Goal: Task Accomplishment & Management: Use online tool/utility

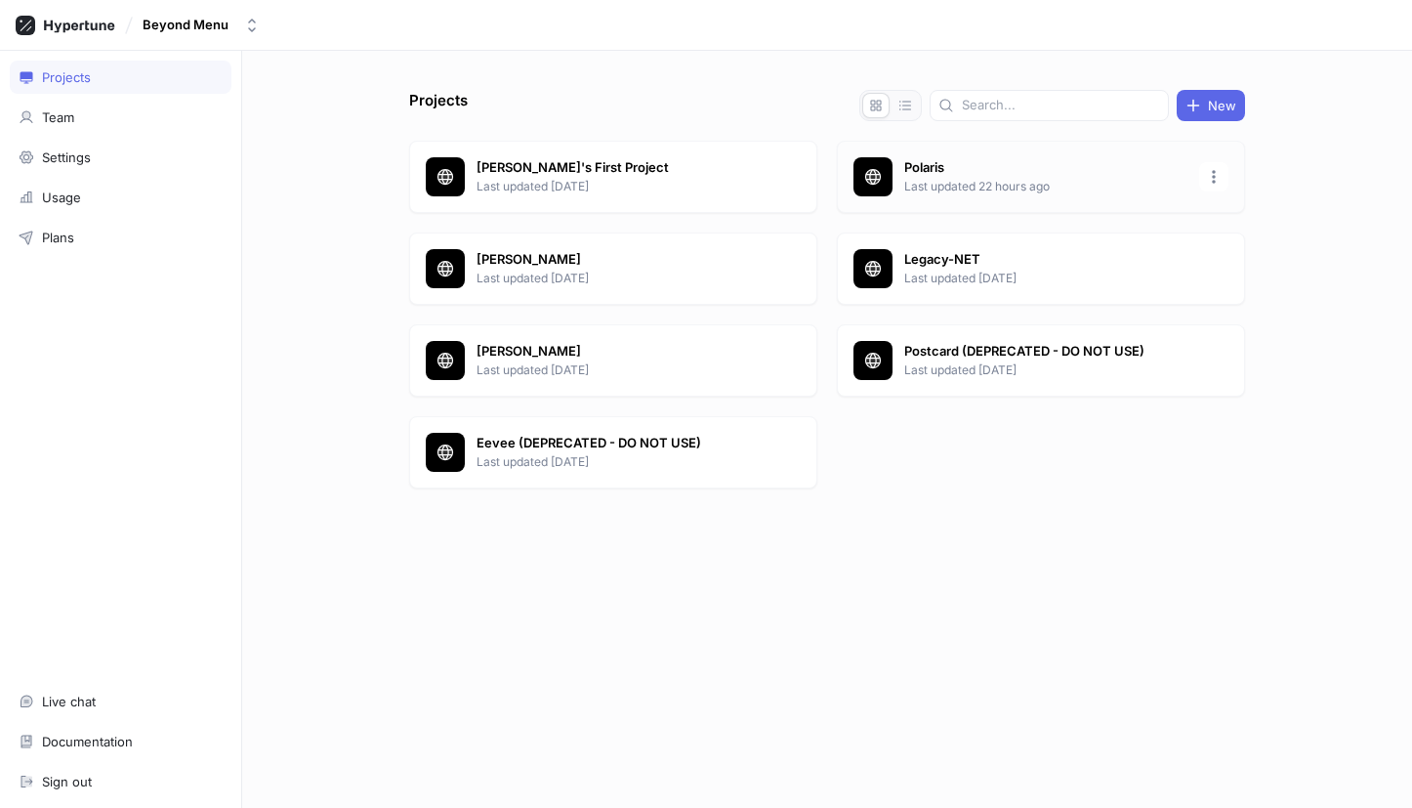
click at [1054, 171] on p "Polaris" at bounding box center [1045, 168] width 283 height 20
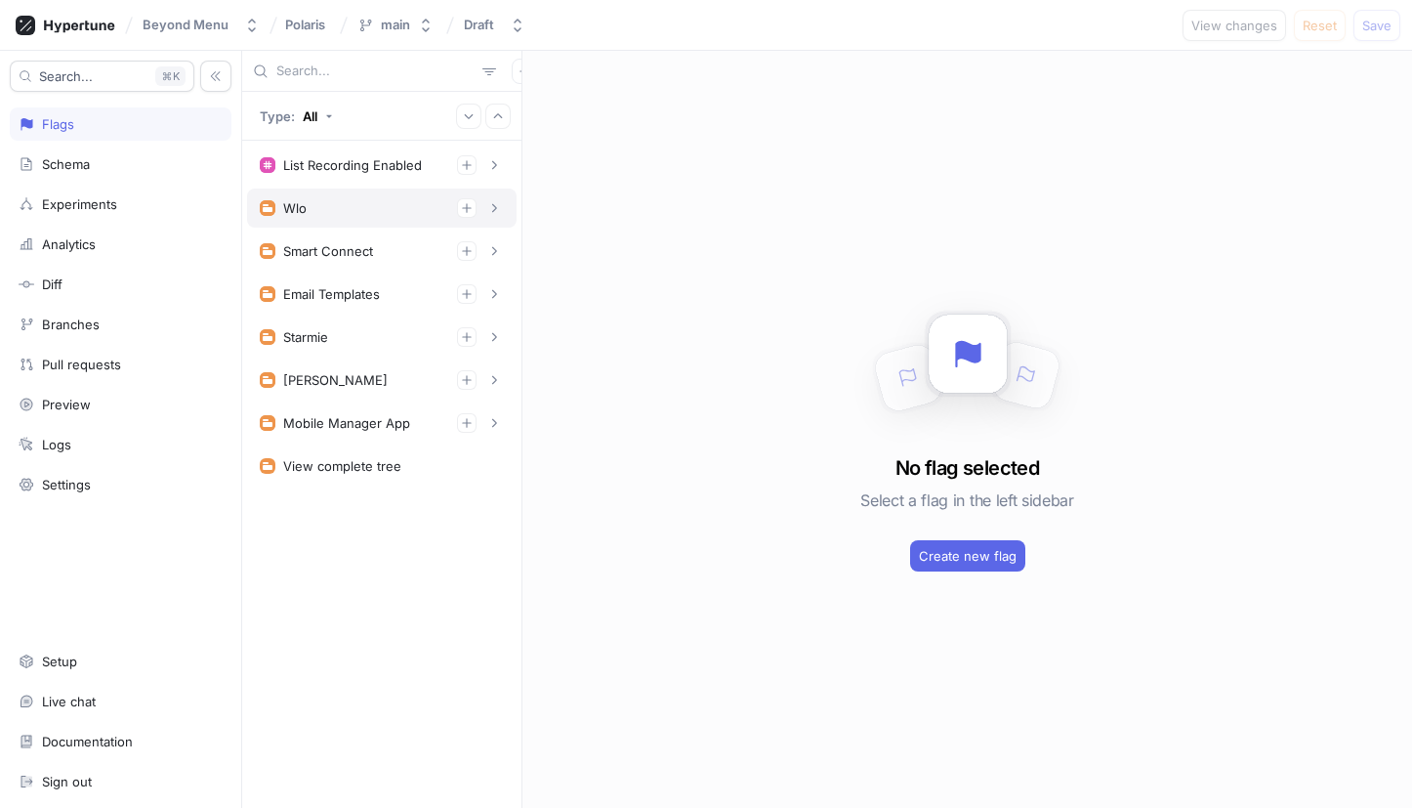
click at [290, 208] on div "Wlo" at bounding box center [294, 208] width 23 height 16
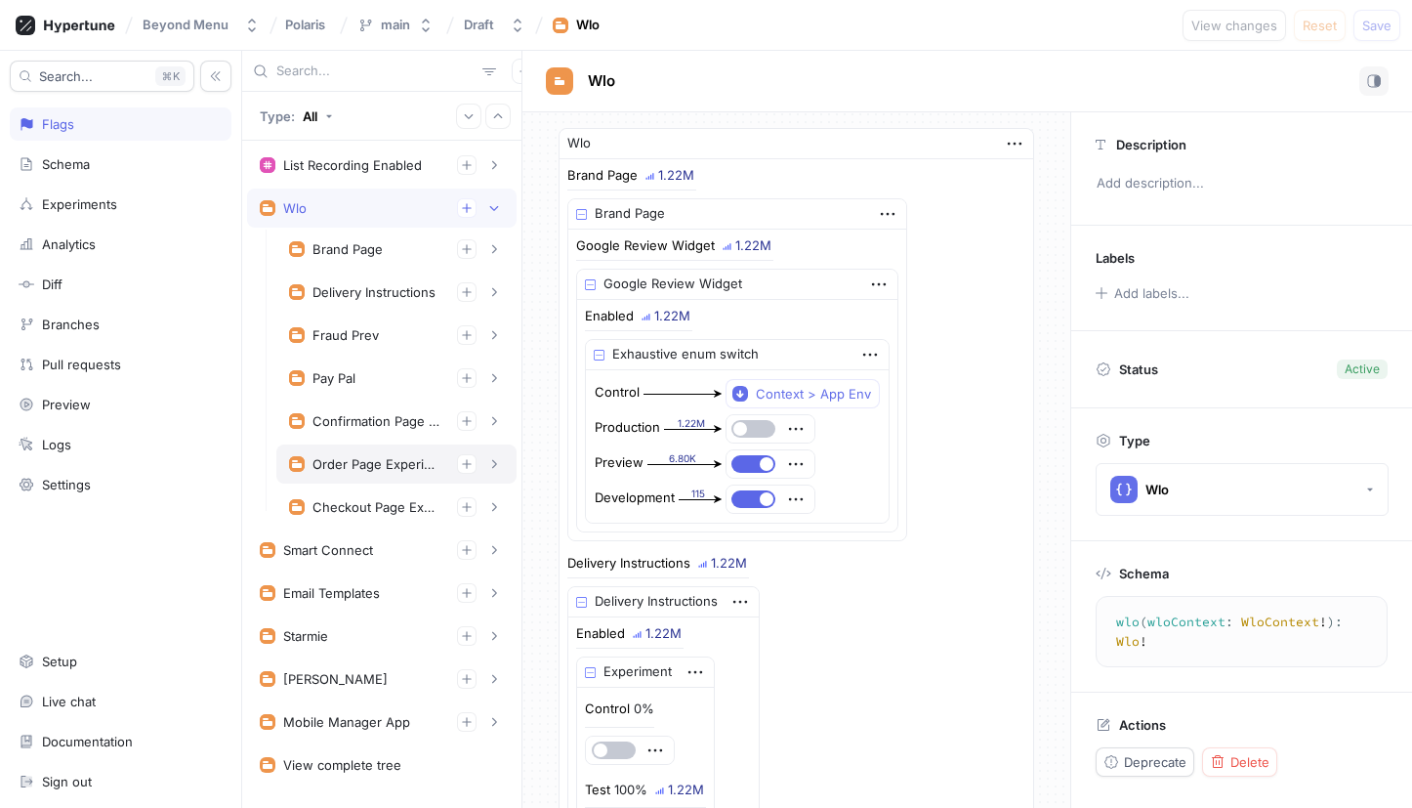
click at [367, 460] on div "Order Page Experiments" at bounding box center [377, 464] width 129 height 16
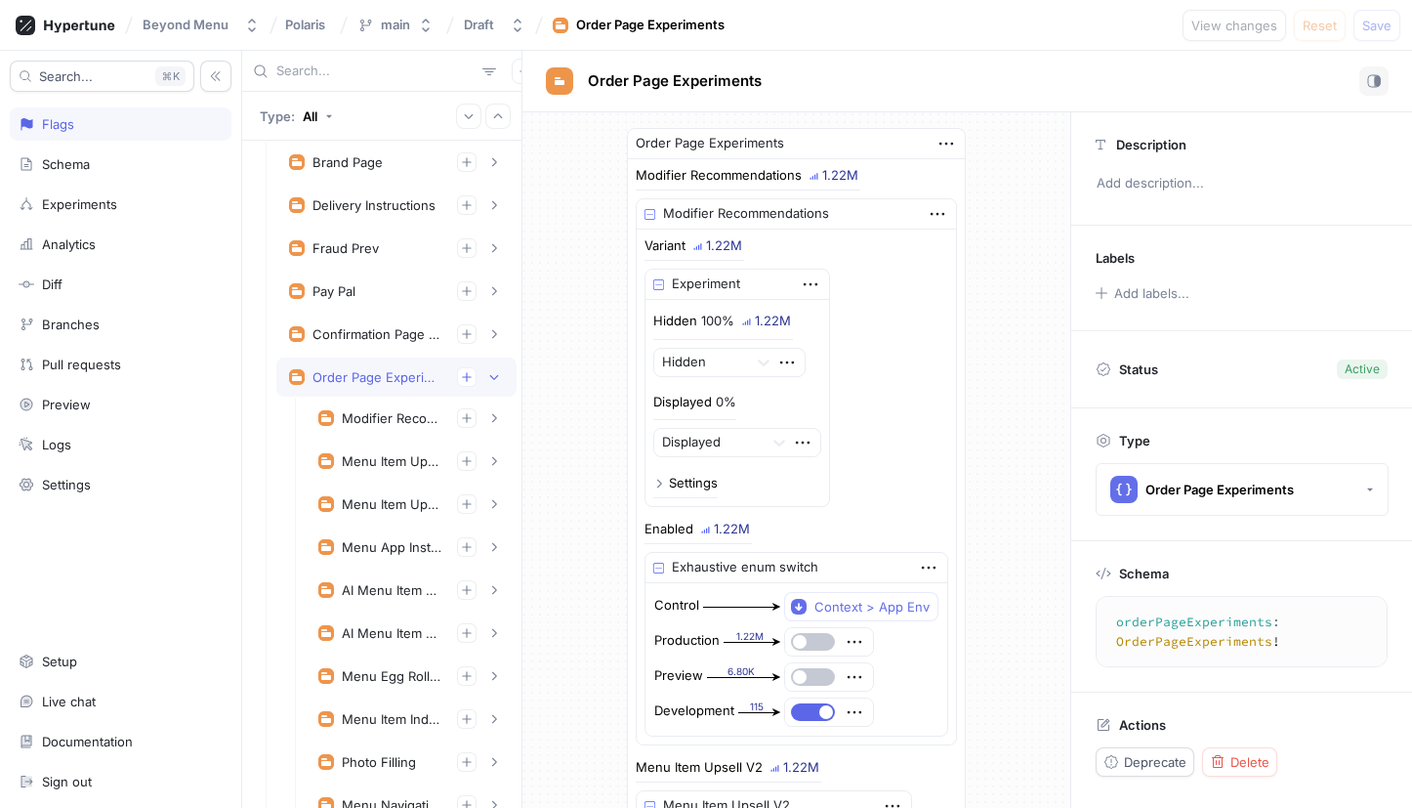
scroll to position [120, 0]
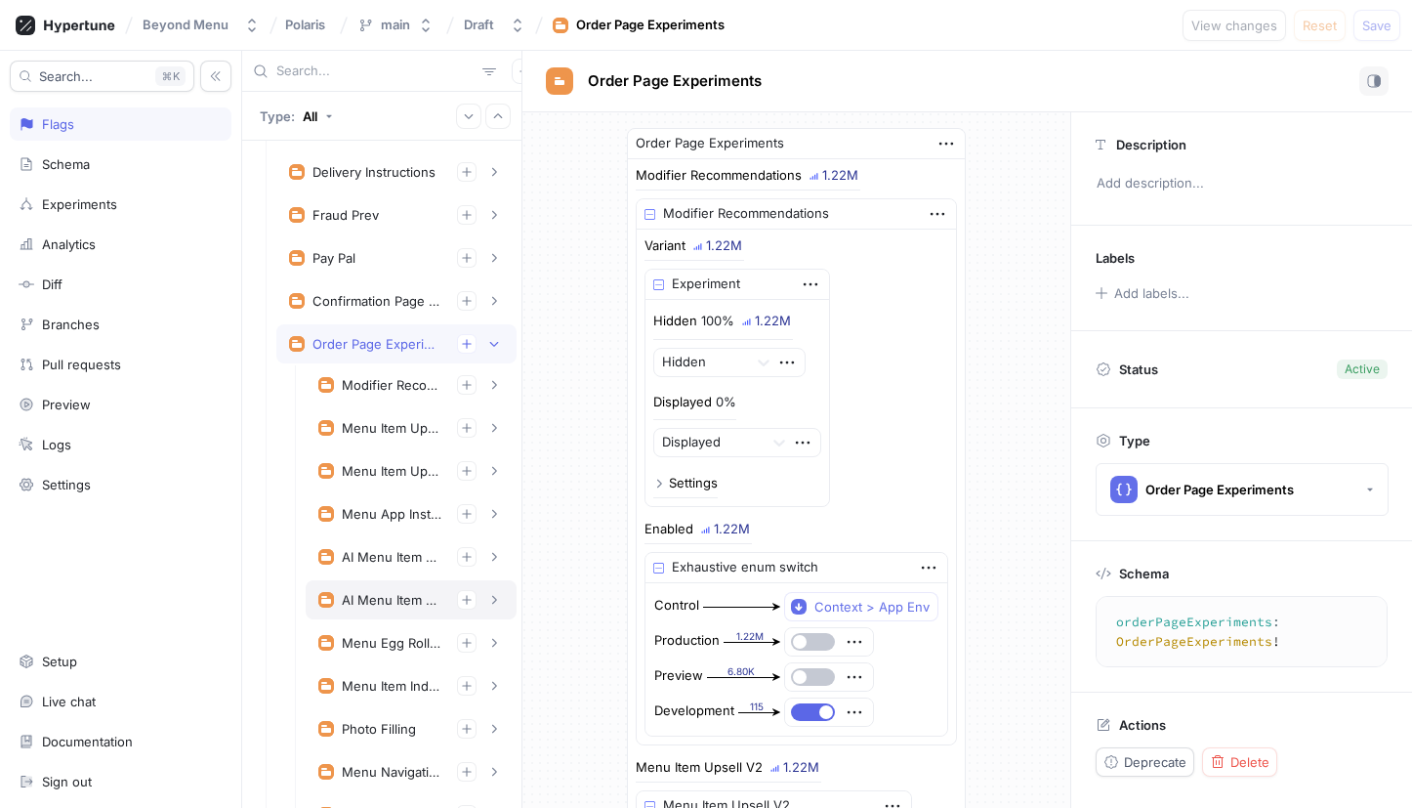
click at [376, 603] on div "AI Menu Item Recommendation" at bounding box center [392, 600] width 100 height 16
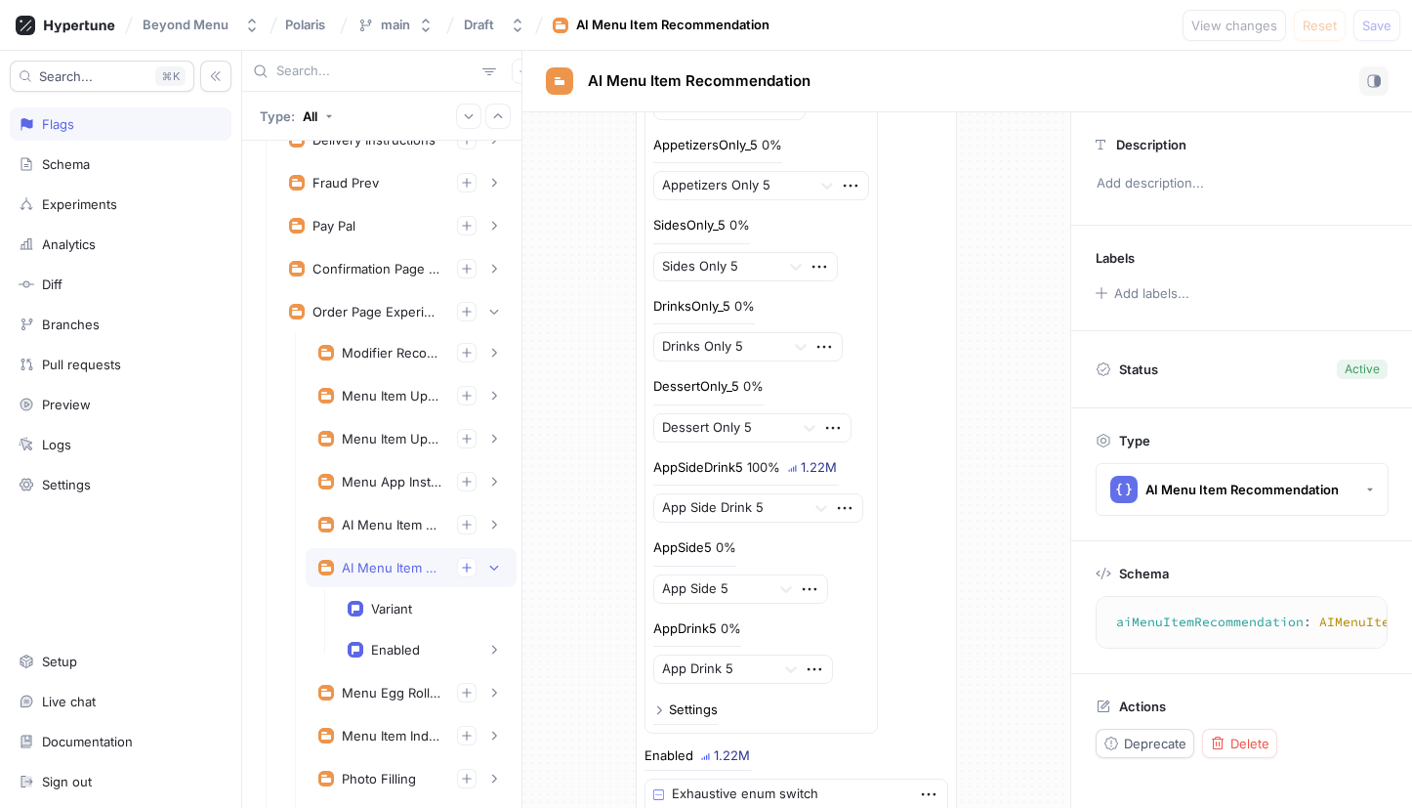
scroll to position [199, 0]
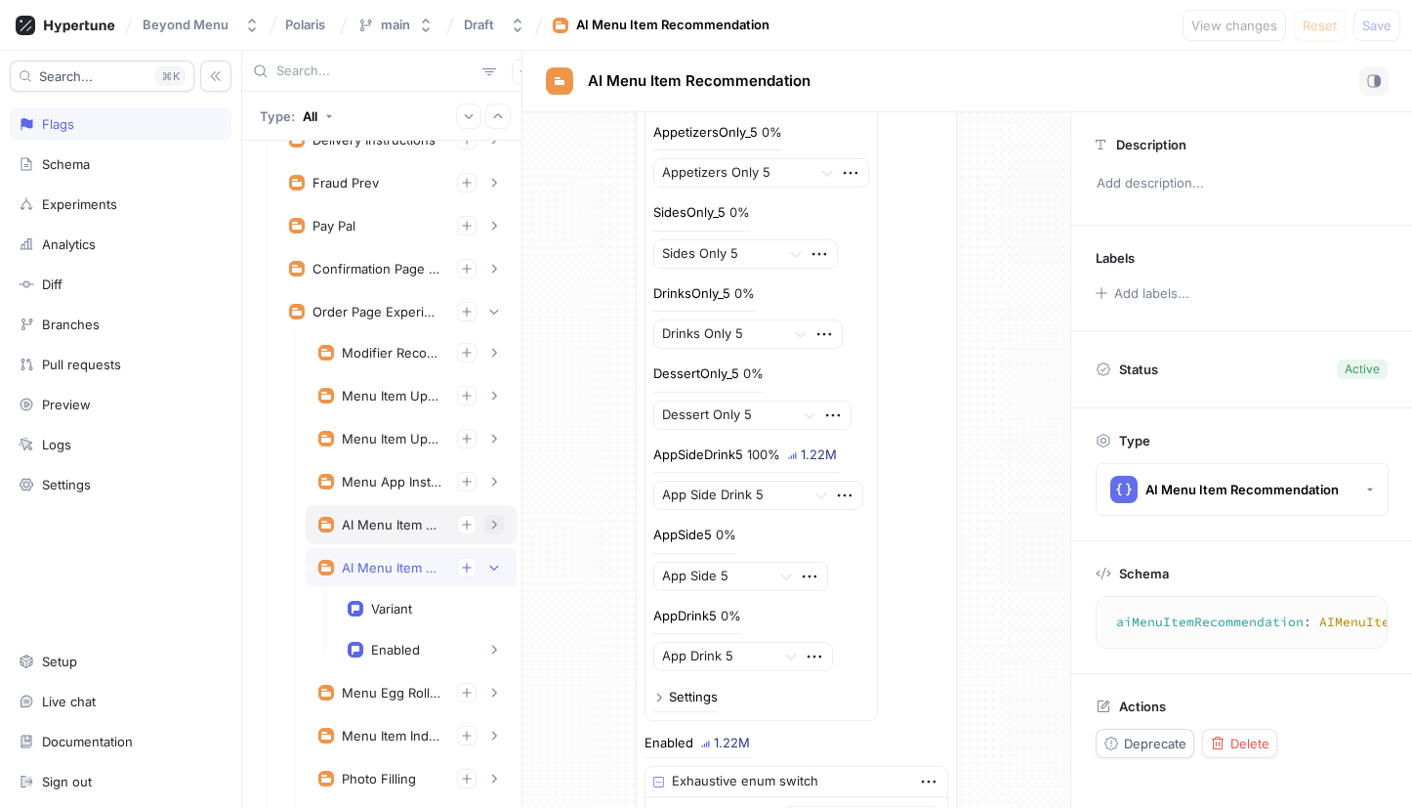
click at [498, 525] on icon "button" at bounding box center [494, 525] width 12 height 12
click at [394, 530] on div "AI Menu Item Description" at bounding box center [392, 525] width 100 height 16
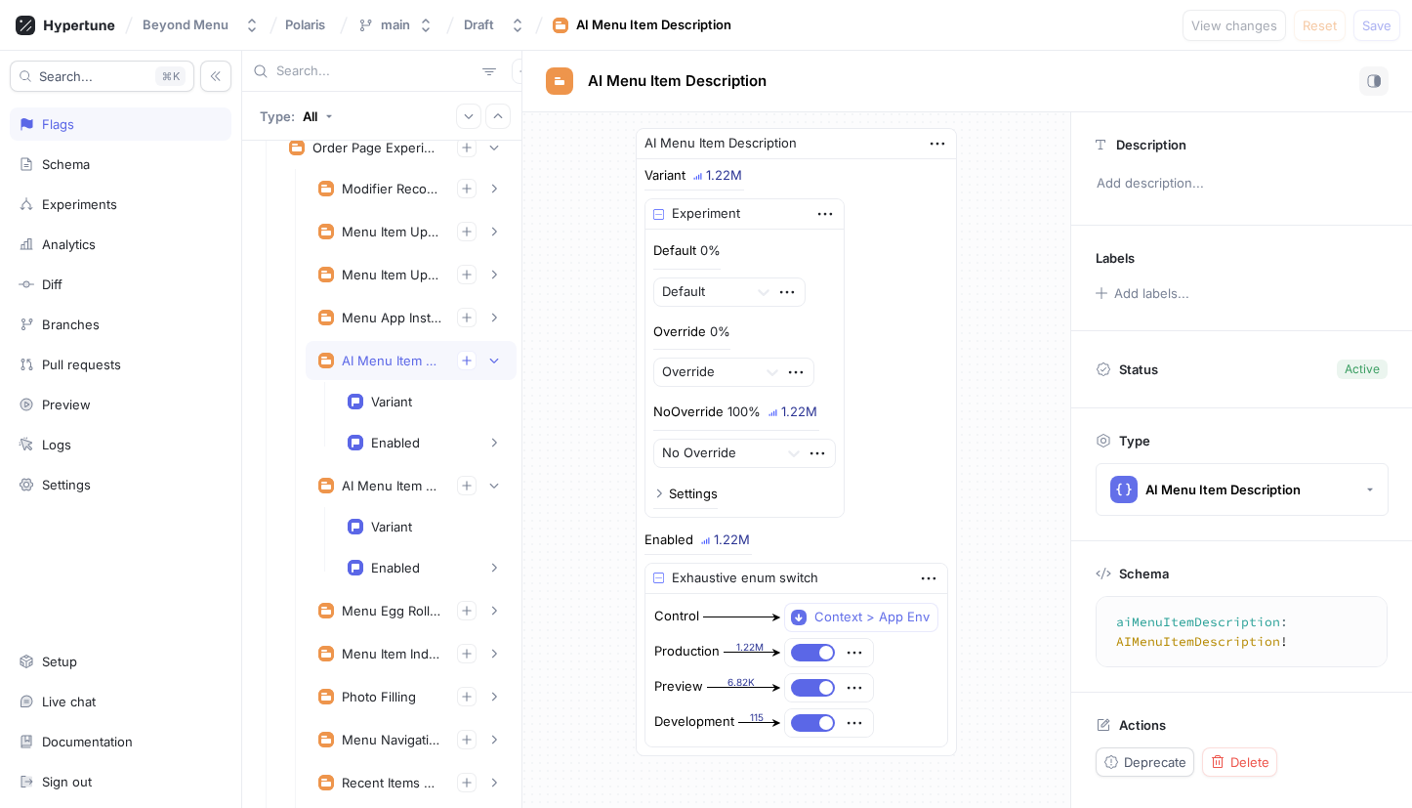
scroll to position [336, 0]
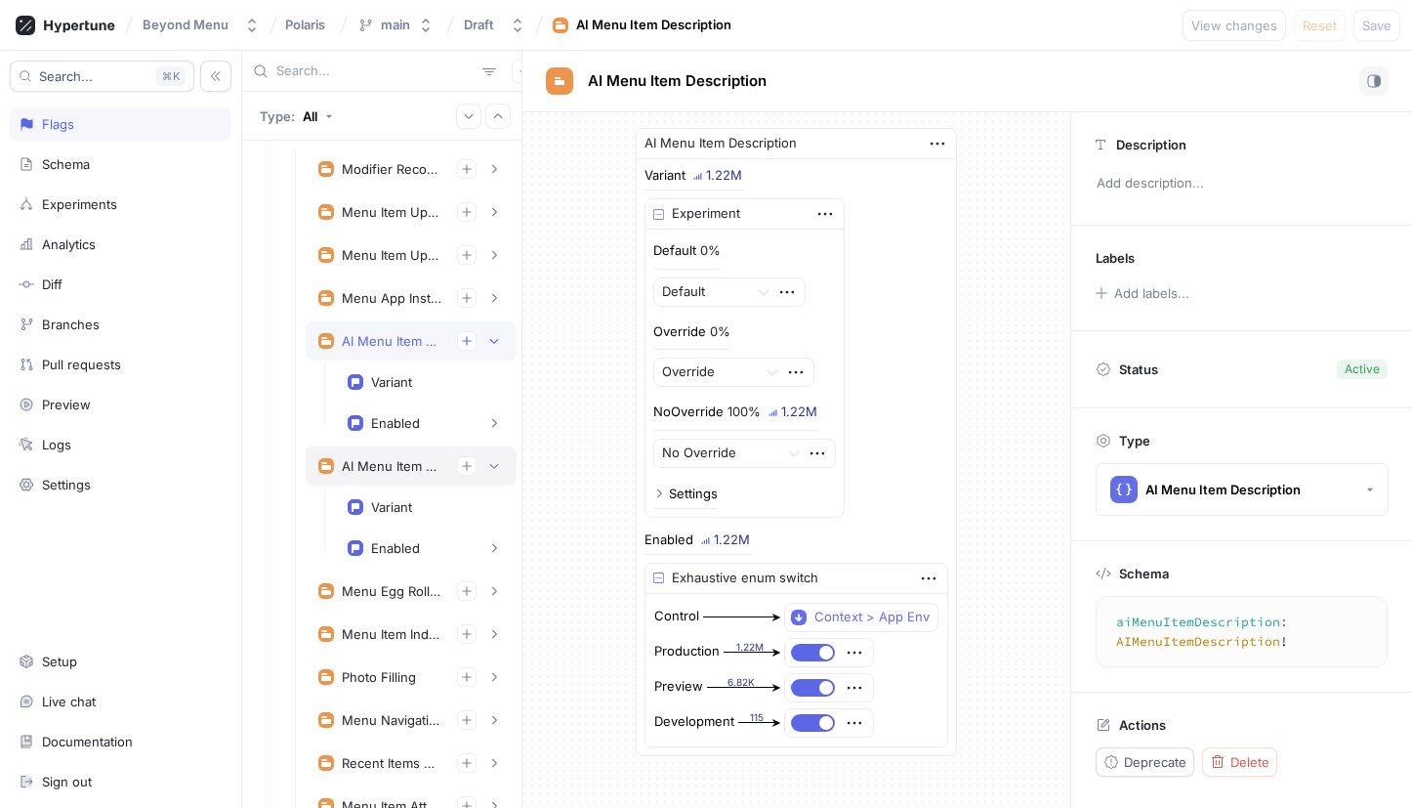
click at [399, 471] on div "AI Menu Item Recommendation" at bounding box center [392, 466] width 100 height 16
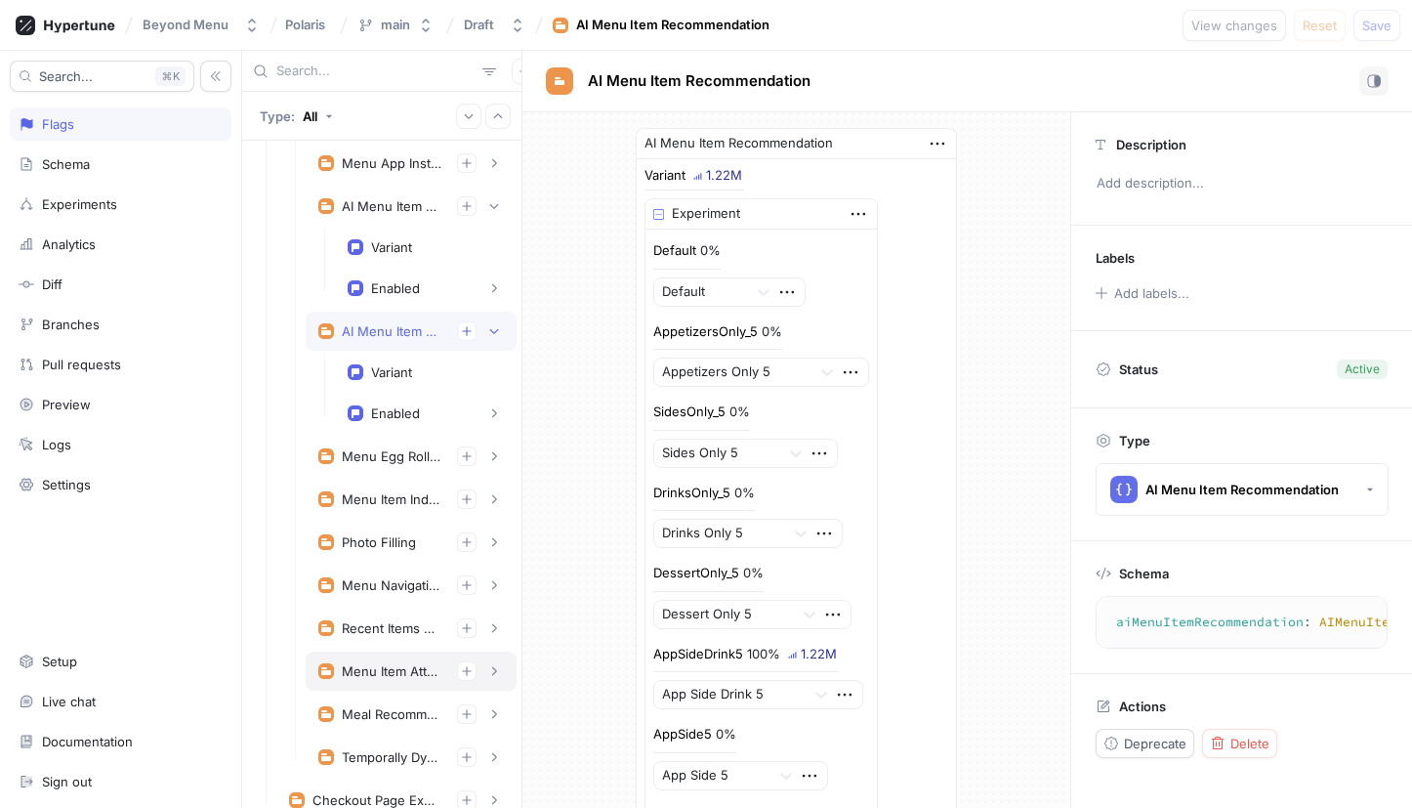
scroll to position [466, 0]
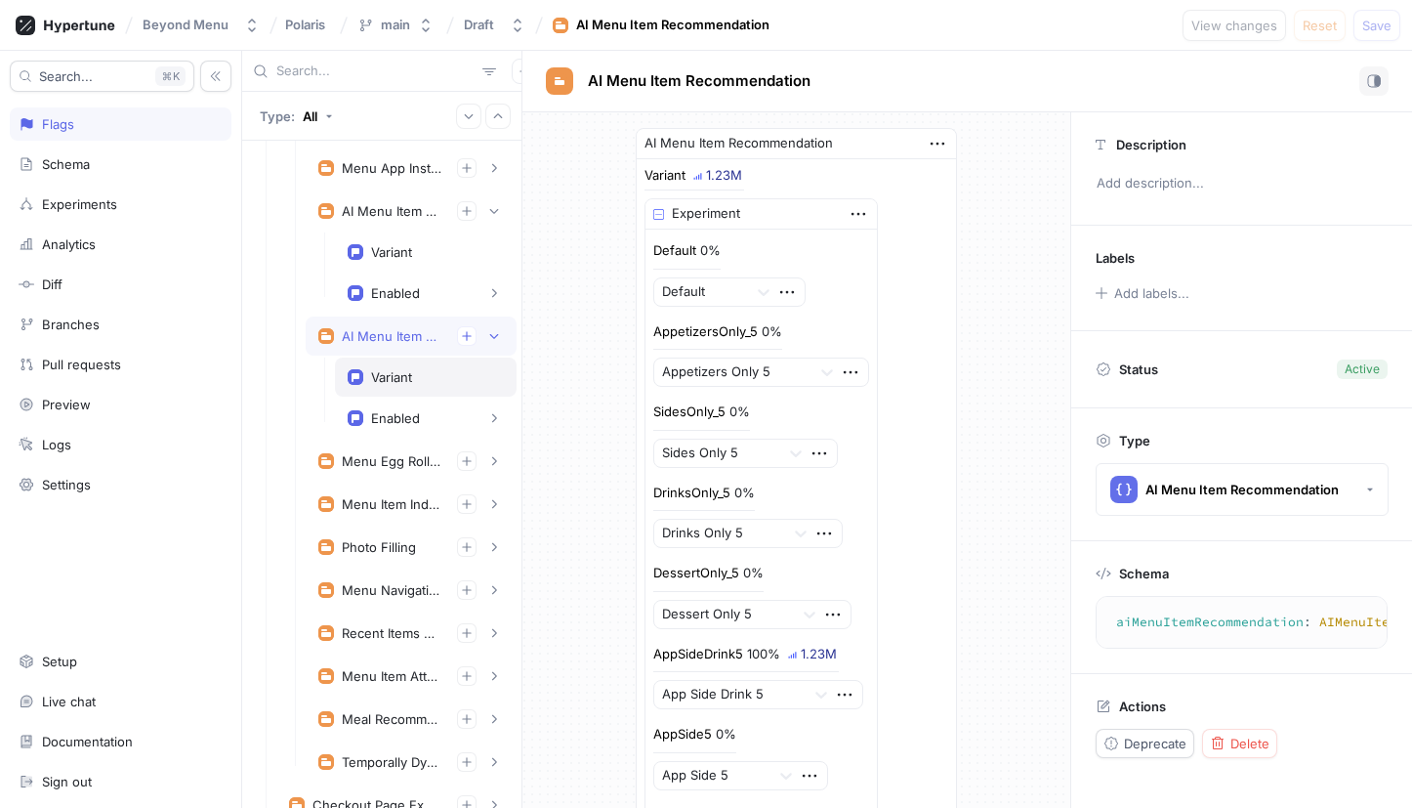
click at [401, 375] on div "Variant" at bounding box center [391, 377] width 41 height 16
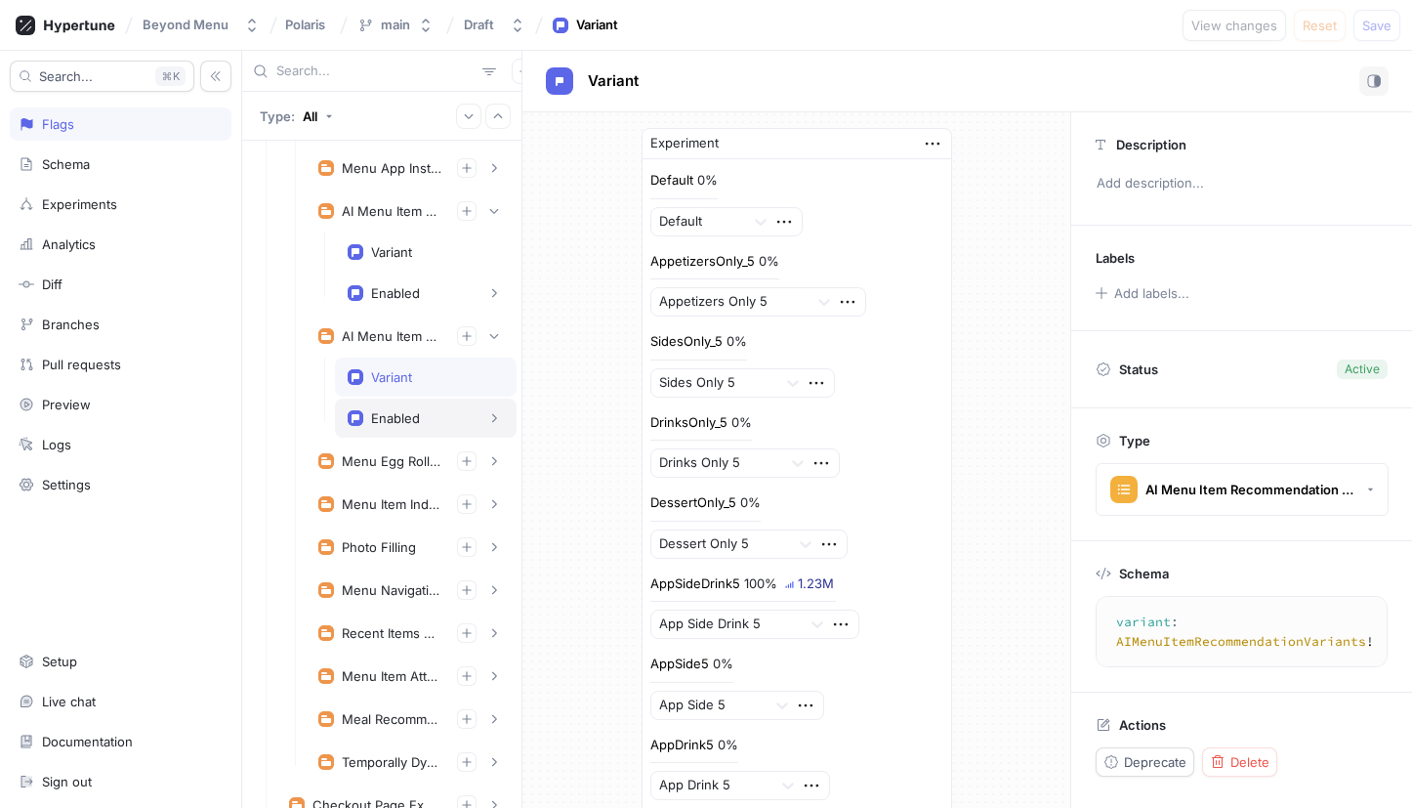
click at [381, 423] on div "Enabled" at bounding box center [395, 418] width 49 height 16
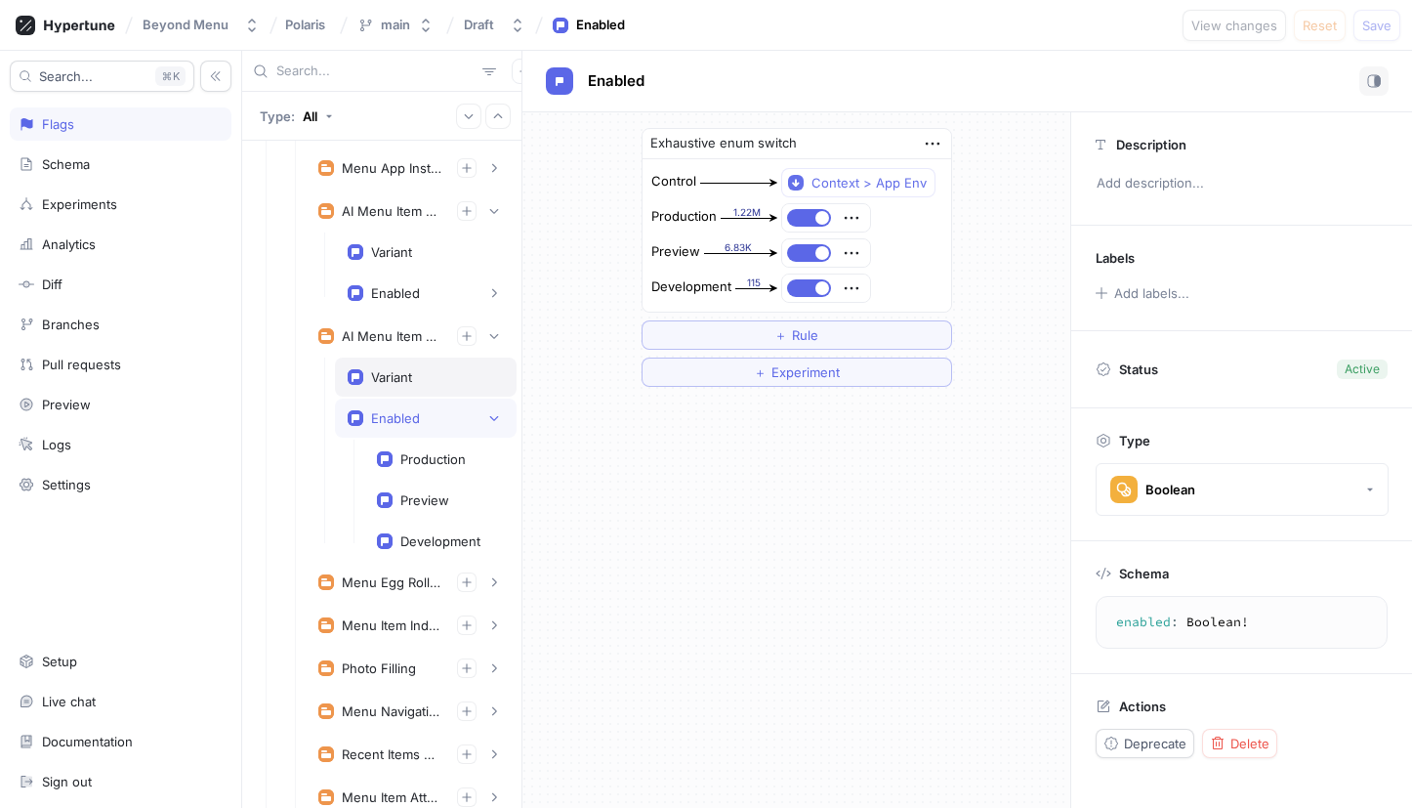
click at [389, 381] on div "Variant" at bounding box center [391, 377] width 41 height 16
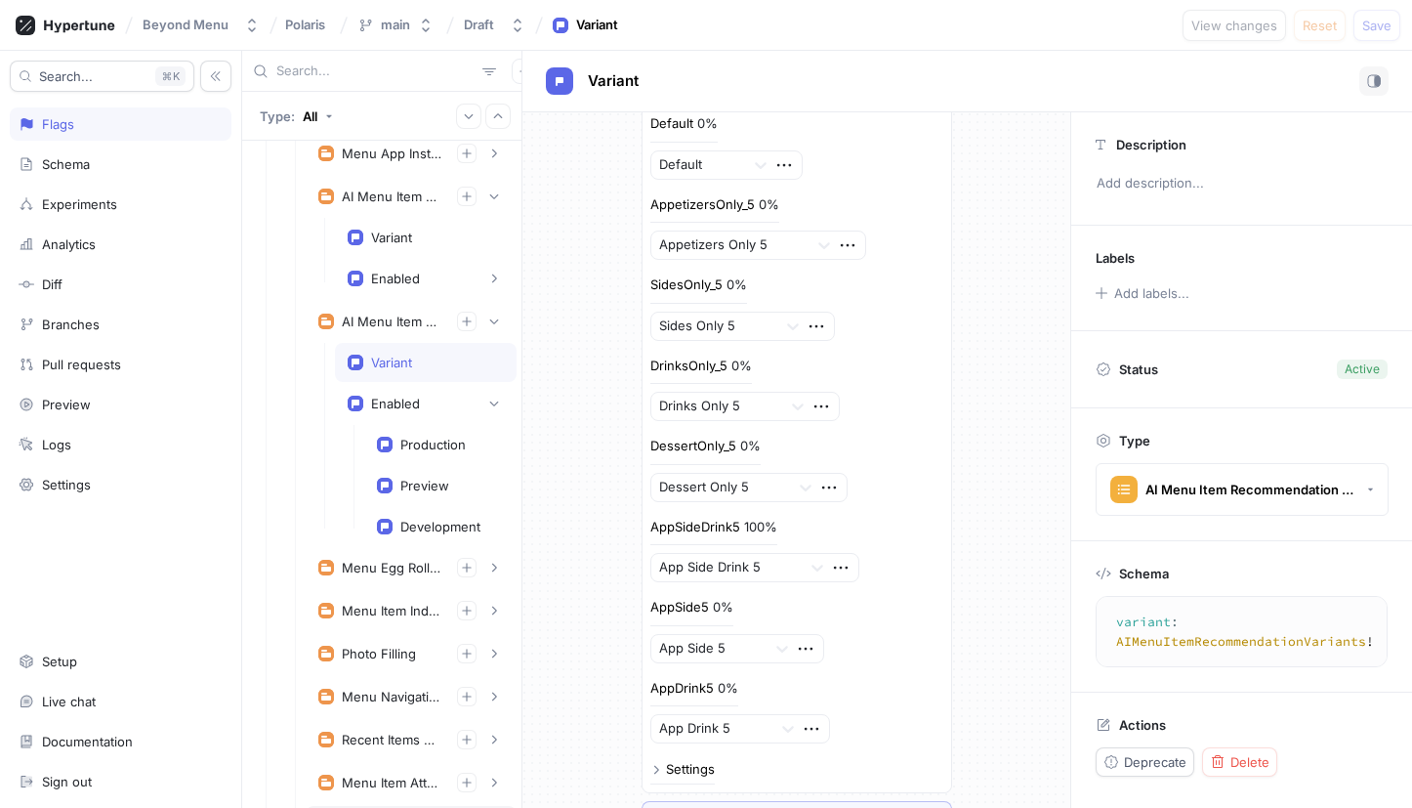
scroll to position [473, 0]
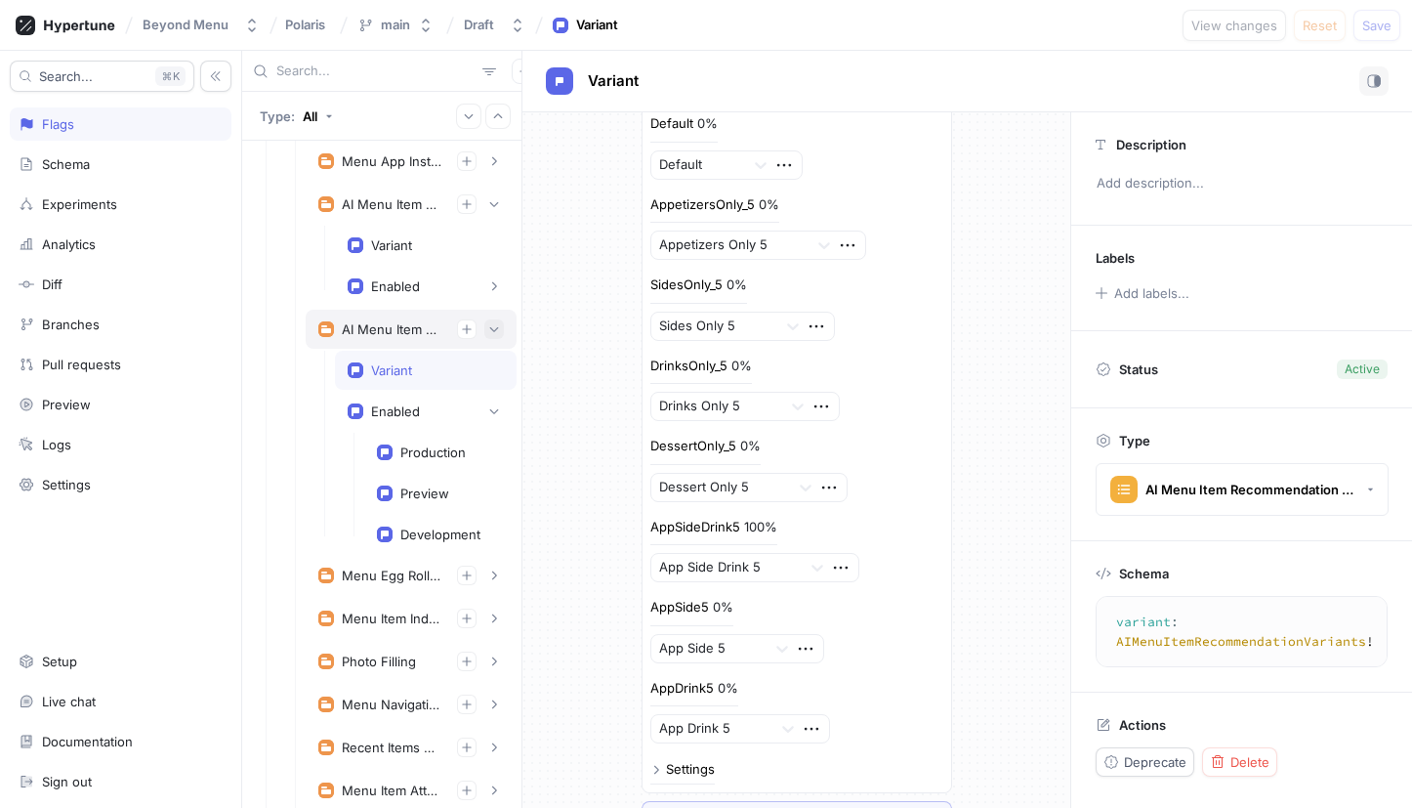
click at [499, 334] on icon "button" at bounding box center [494, 329] width 12 height 12
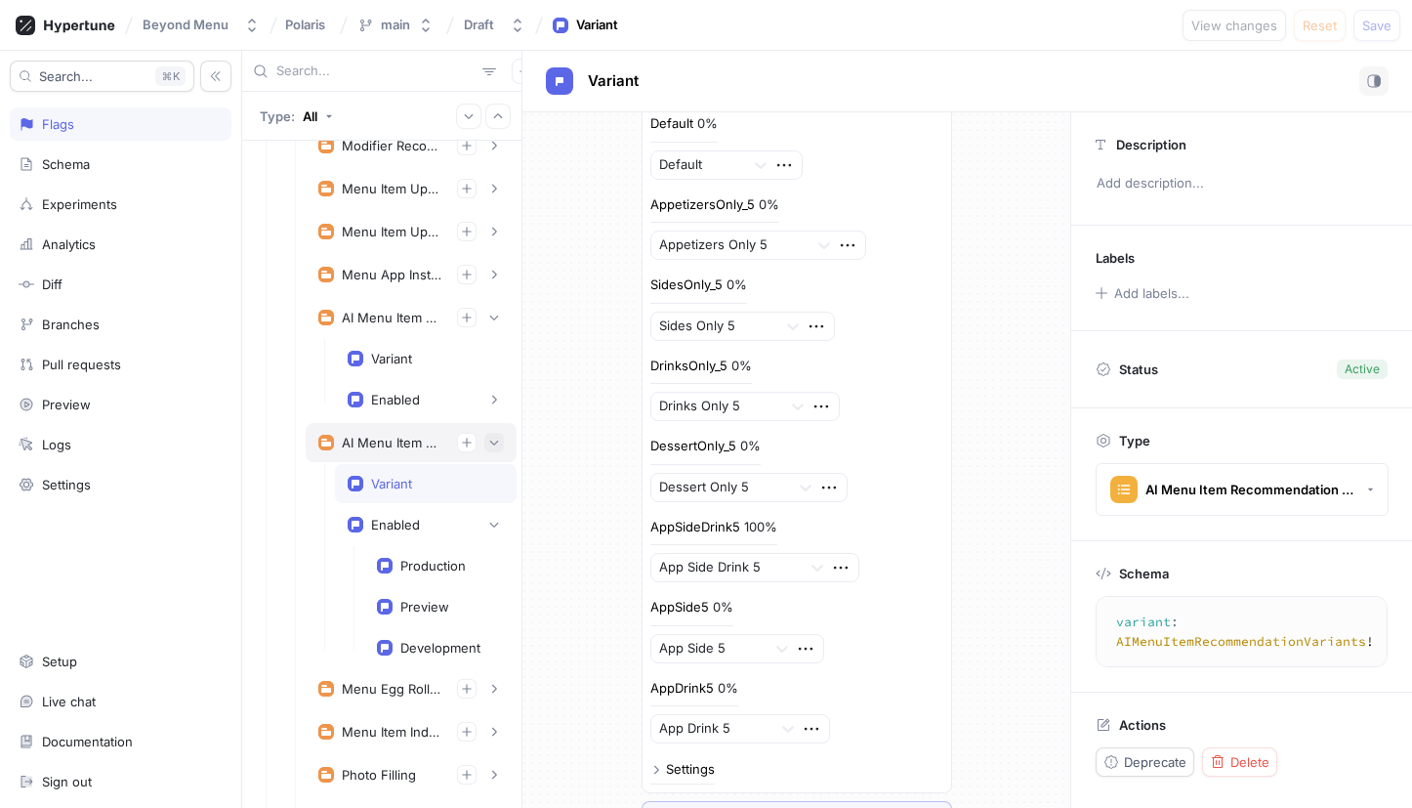
scroll to position [339, 0]
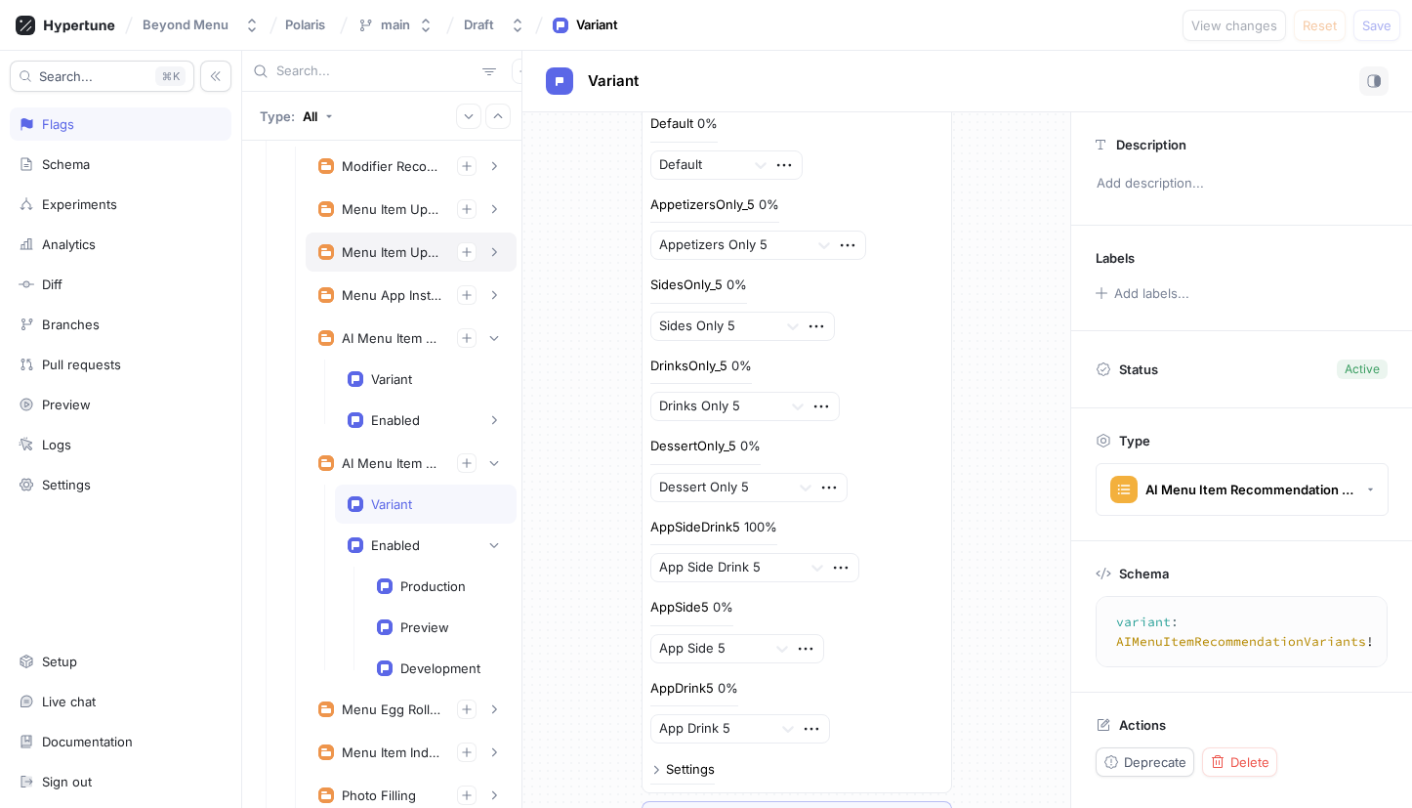
click at [367, 256] on div "Menu Item Upsell" at bounding box center [392, 252] width 100 height 16
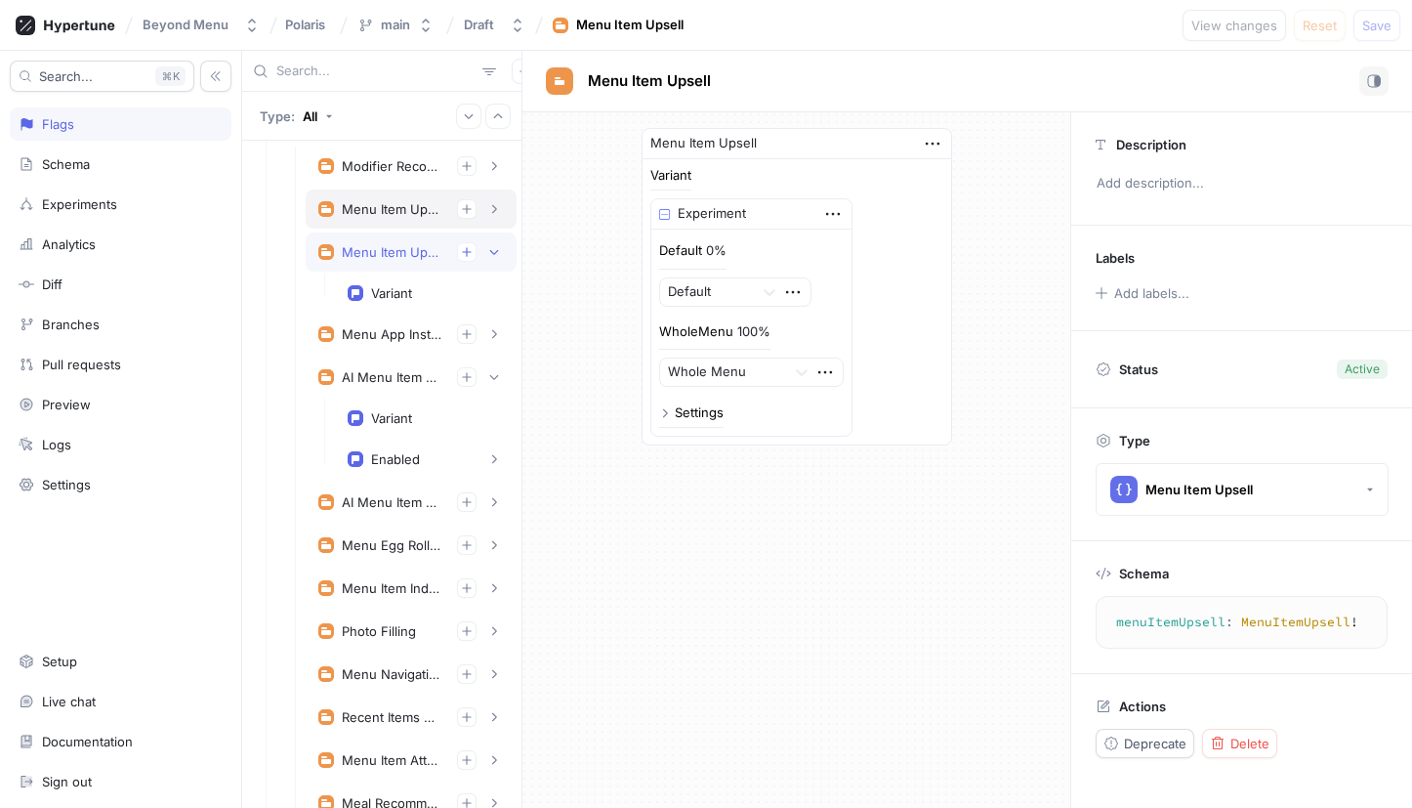
click at [382, 214] on div "Menu Item Upsell V2" at bounding box center [392, 209] width 100 height 16
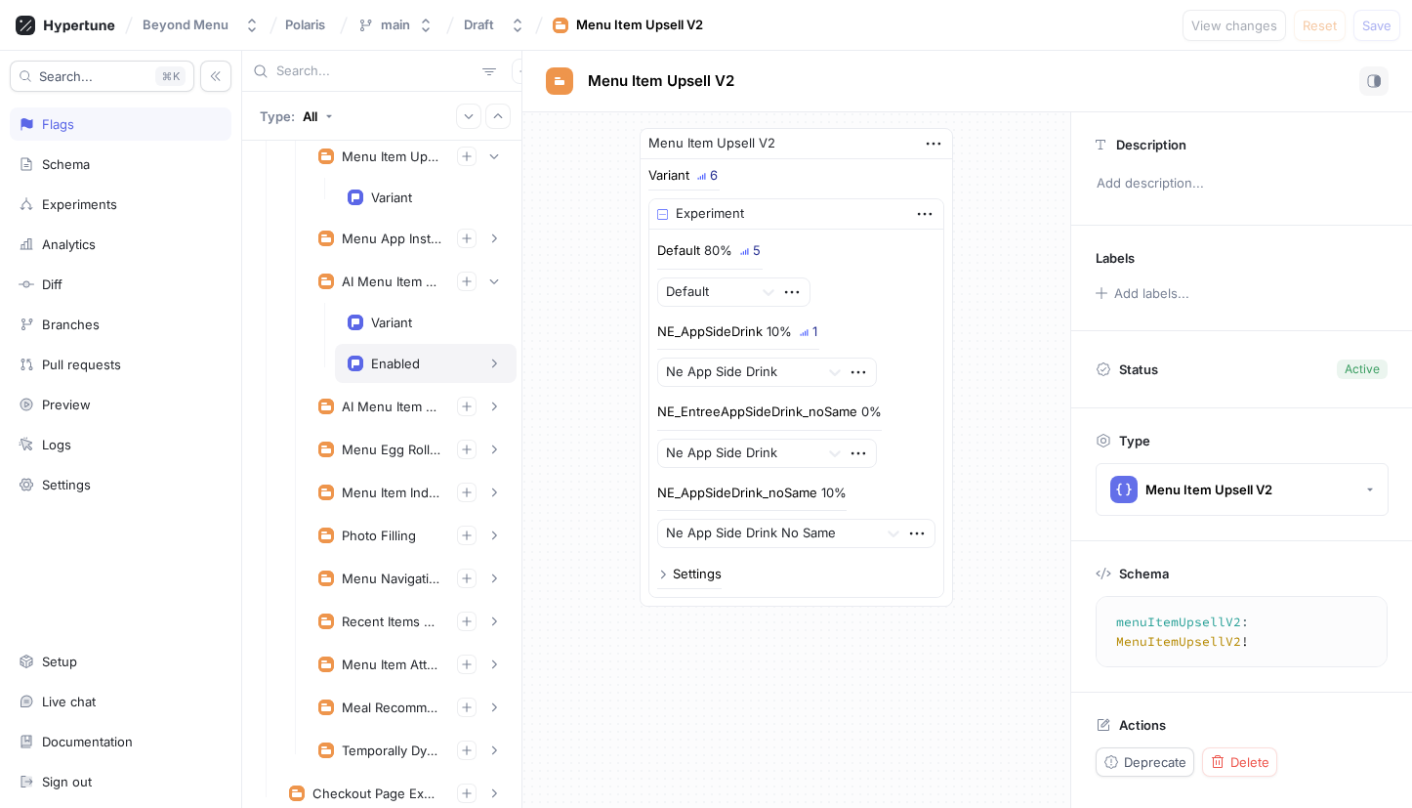
scroll to position [514, 0]
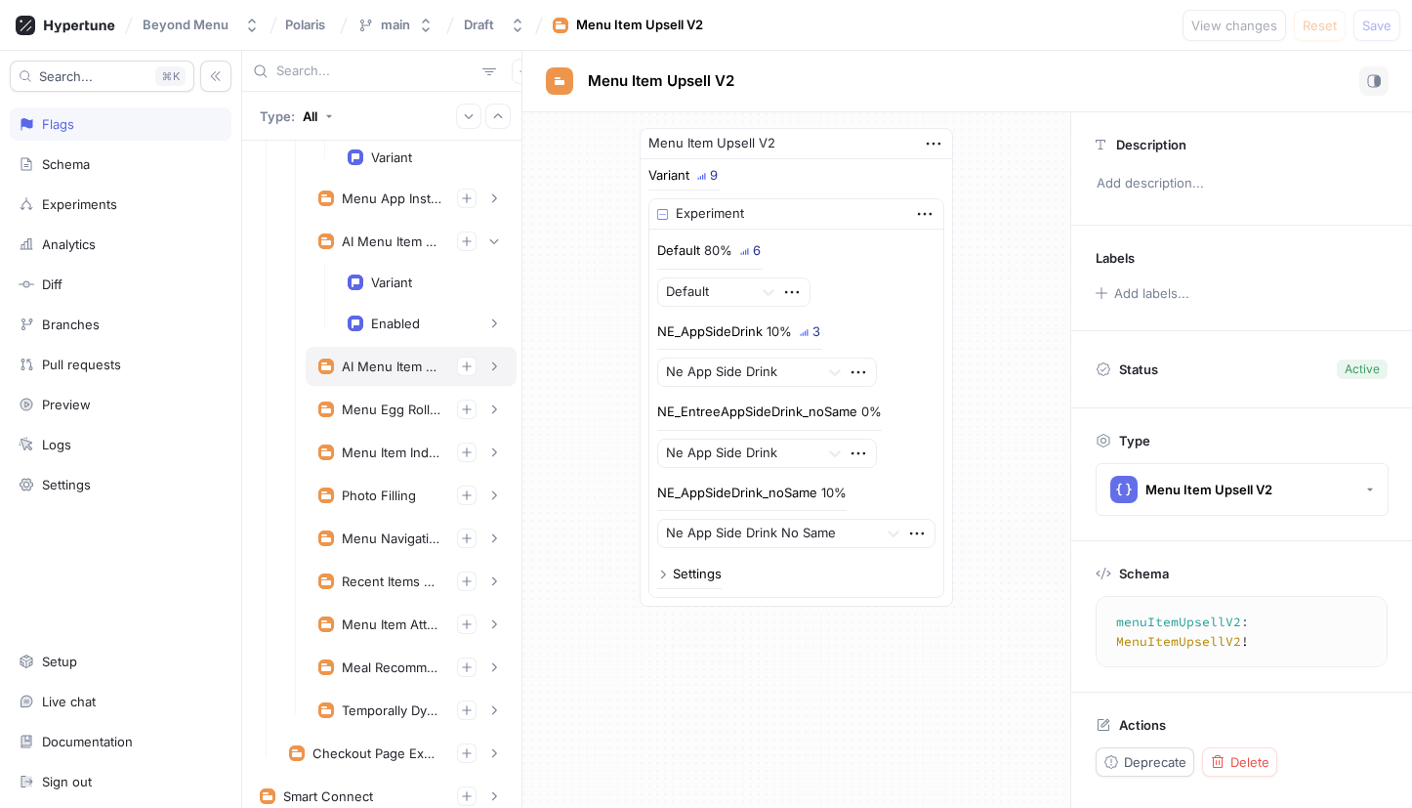
click at [393, 380] on div "AI Menu Item Recommendation" at bounding box center [411, 366] width 211 height 39
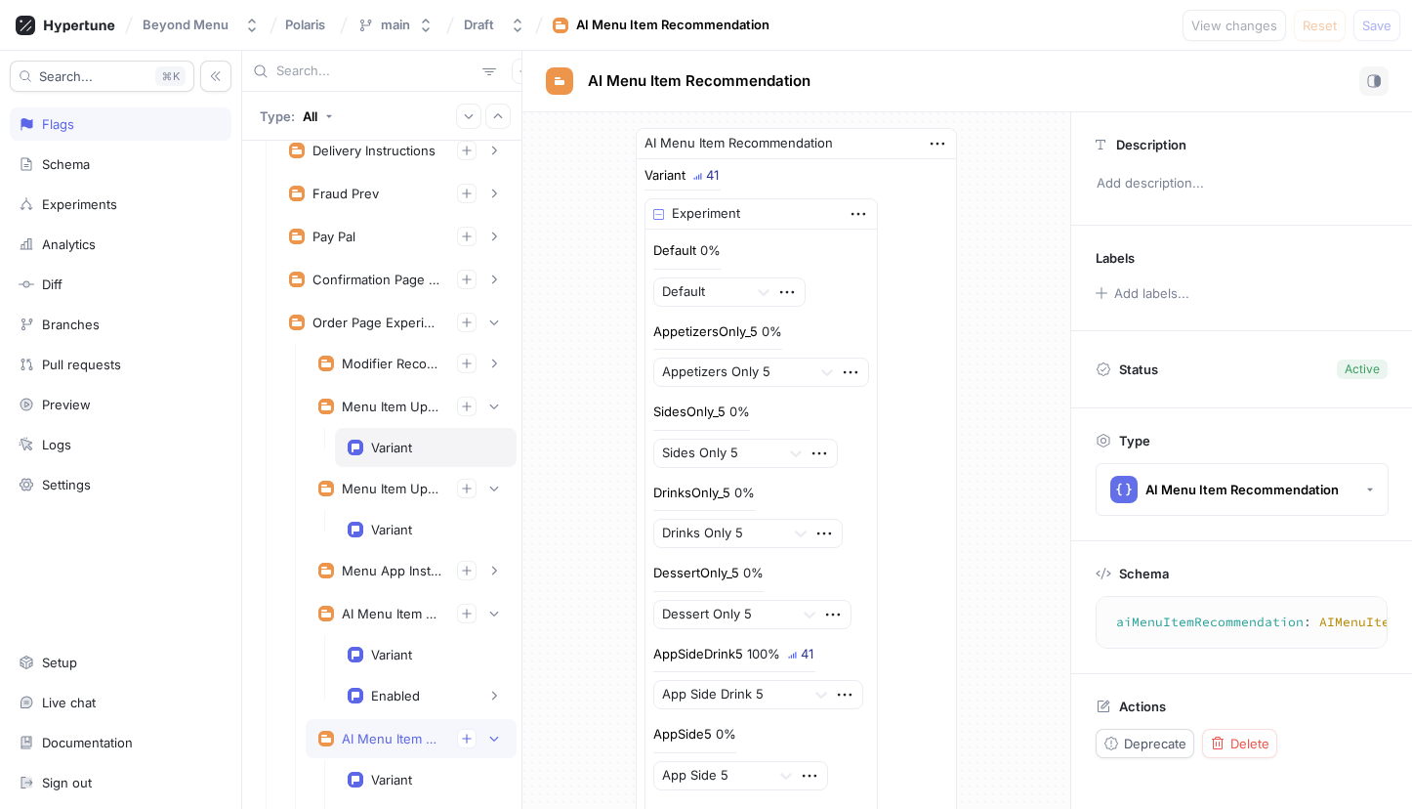
scroll to position [119, 0]
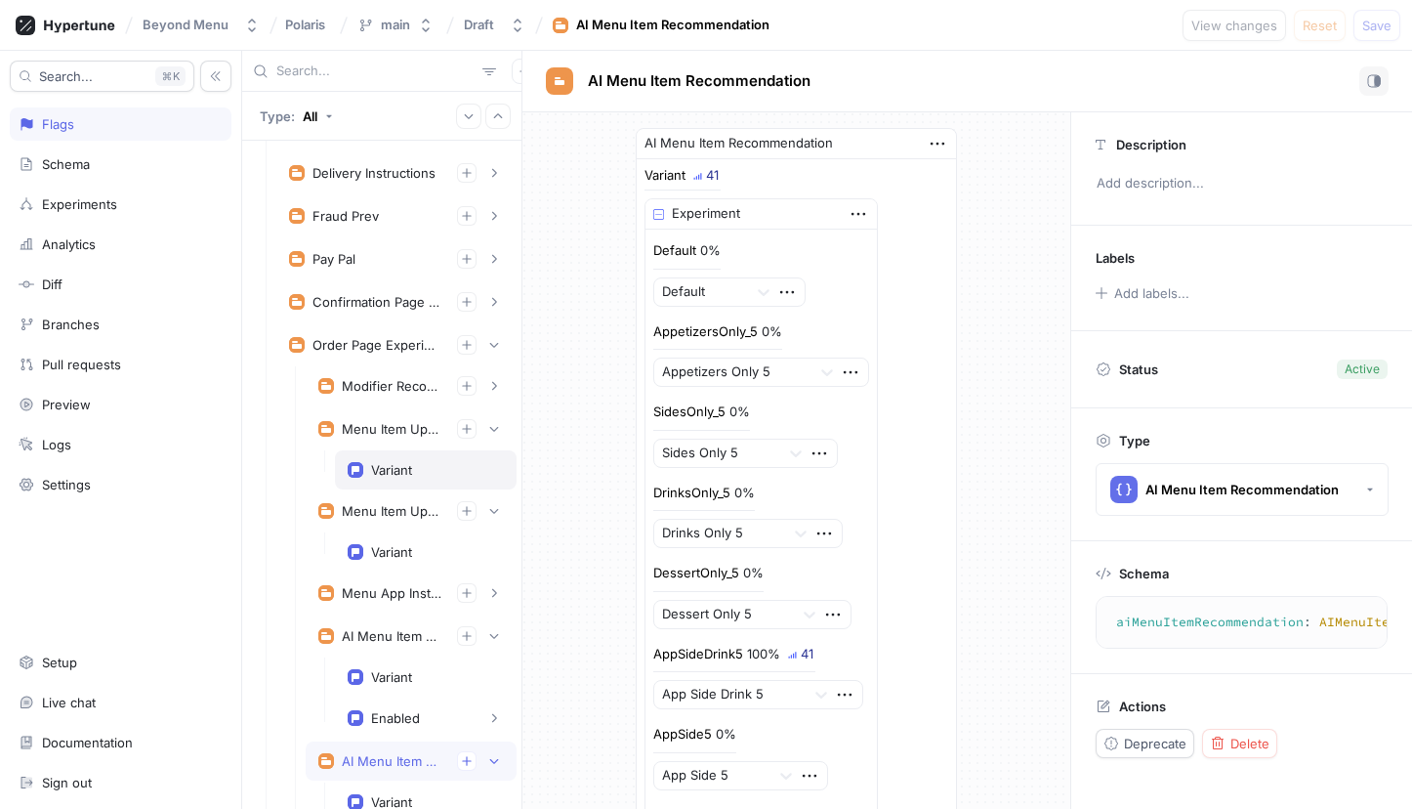
click at [375, 469] on div "Variant" at bounding box center [391, 470] width 41 height 16
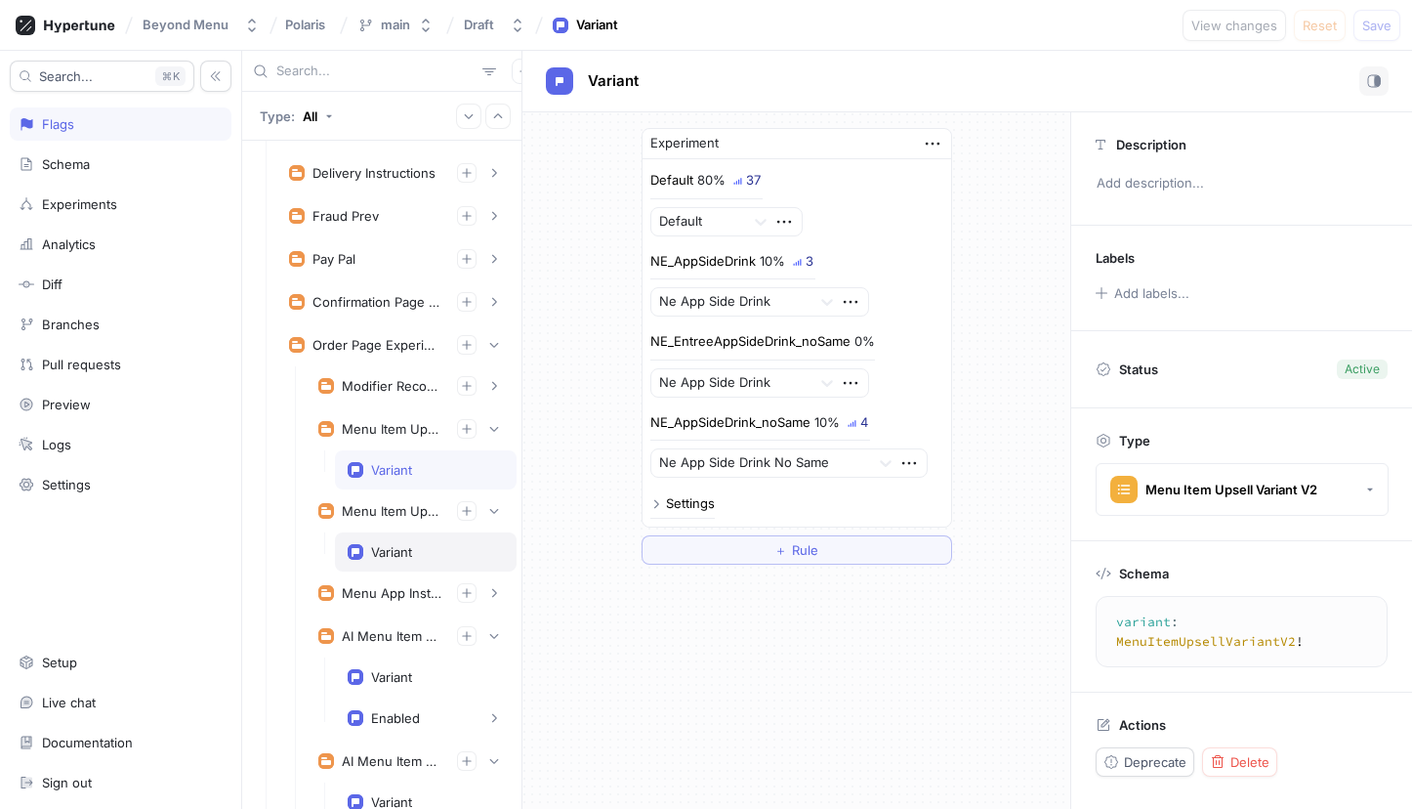
click at [375, 544] on div "Variant" at bounding box center [391, 552] width 41 height 16
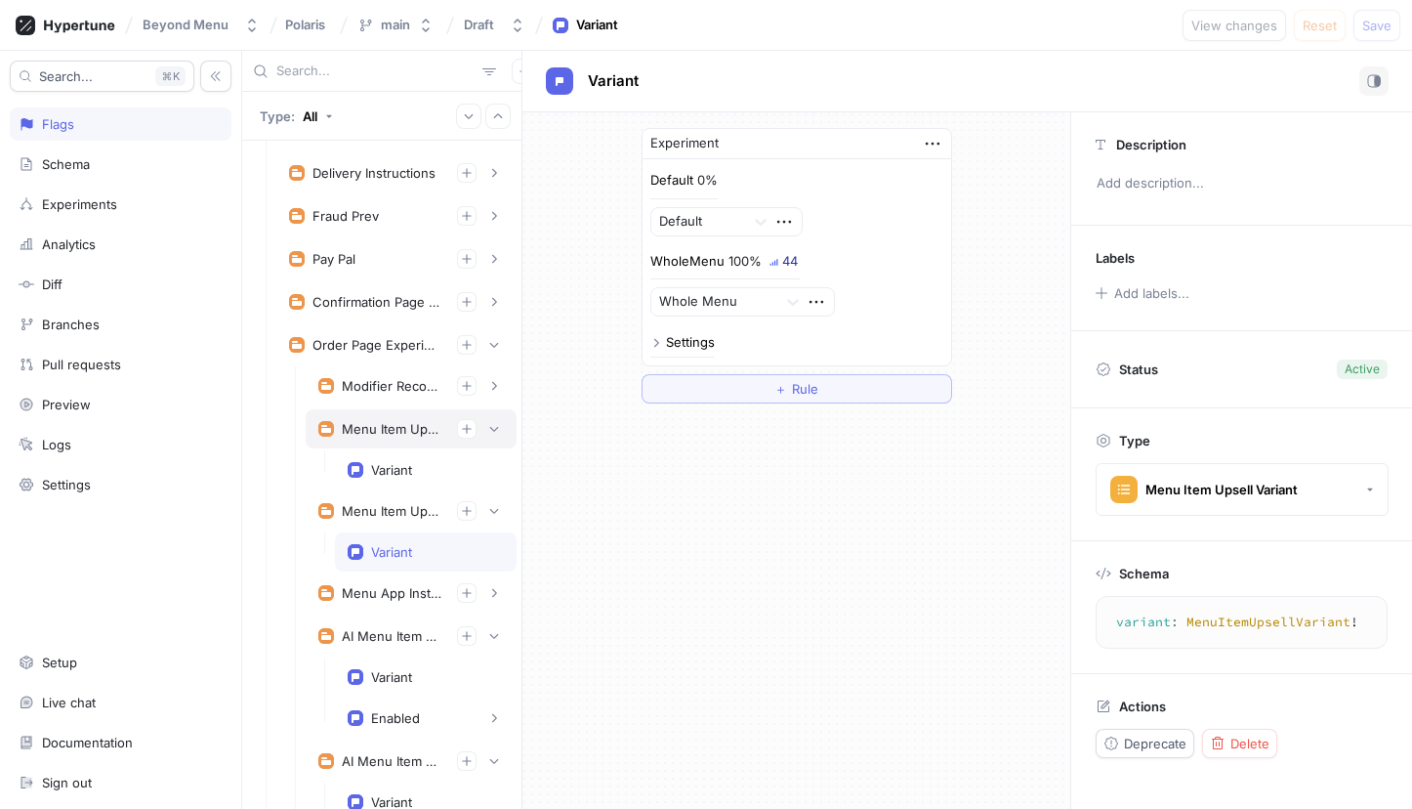
click at [386, 432] on div "Menu Item Upsell V2" at bounding box center [392, 429] width 100 height 16
type textarea "menuItemUpsellV2: MenuItemUpsellV2!"
